Goal: Transaction & Acquisition: Purchase product/service

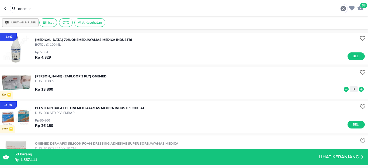
scroll to position [1482, 0]
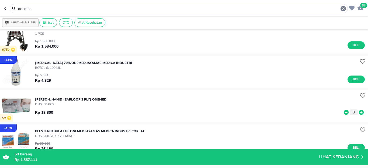
click at [344, 154] on div "Lihat Keranjang" at bounding box center [342, 157] width 47 height 6
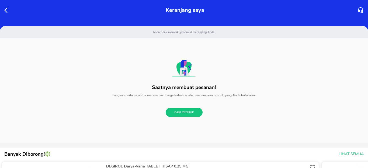
click at [5, 11] on icon "button" at bounding box center [5, 10] width 3 height 5
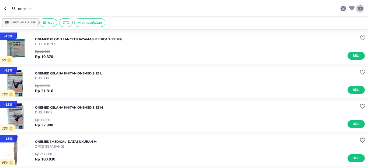
click at [362, 9] on icon "button" at bounding box center [360, 7] width 6 height 5
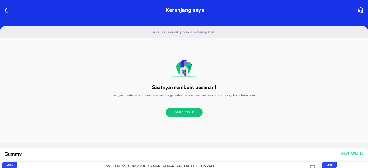
click at [7, 9] on icon "button" at bounding box center [7, 10] width 6 height 6
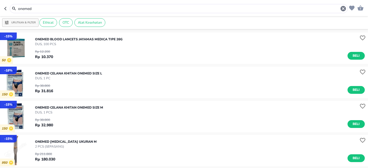
click at [342, 8] on icon "button" at bounding box center [343, 8] width 5 height 5
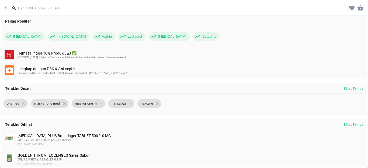
click at [5, 6] on icon "button" at bounding box center [6, 8] width 4 height 4
type input "onemed"
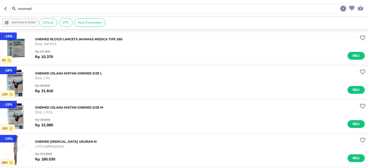
click at [343, 9] on icon "button" at bounding box center [343, 8] width 6 height 6
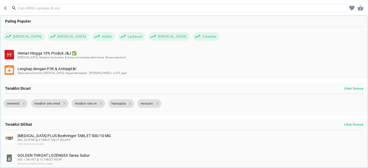
click at [361, 8] on icon "button" at bounding box center [360, 7] width 6 height 5
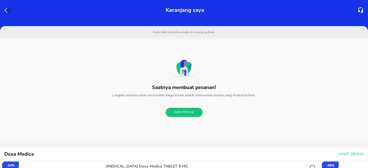
click at [5, 9] on icon "button" at bounding box center [7, 10] width 6 height 6
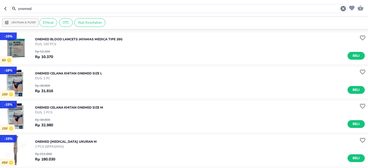
click at [5, 8] on icon "button" at bounding box center [6, 8] width 4 height 4
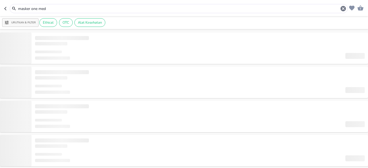
type input "masker one med"
